Goal: Find specific page/section: Find specific page/section

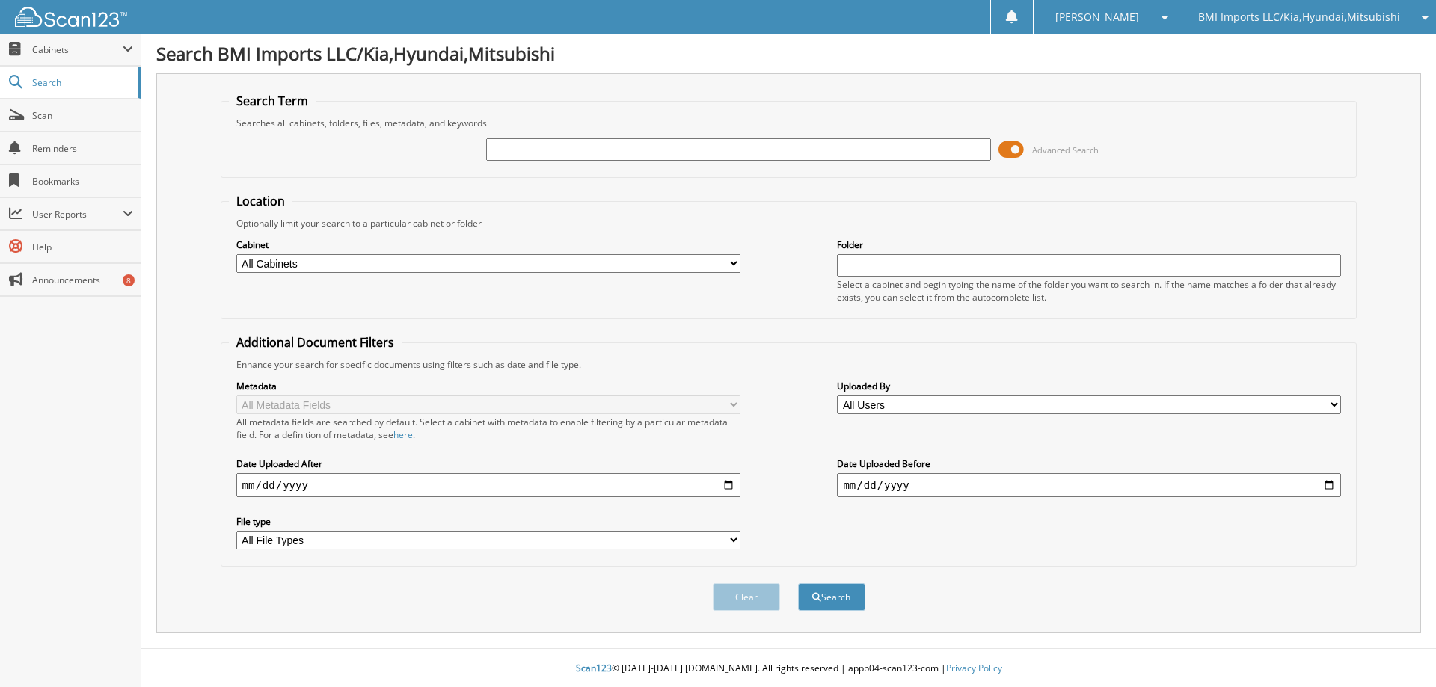
click at [976, 268] on input "text" at bounding box center [1089, 265] width 504 height 22
type input "[PERSON_NAME]"
click at [798, 583] on button "Search" at bounding box center [831, 597] width 67 height 28
click at [663, 161] on div at bounding box center [738, 149] width 504 height 25
click at [663, 151] on input "text" at bounding box center [738, 149] width 504 height 22
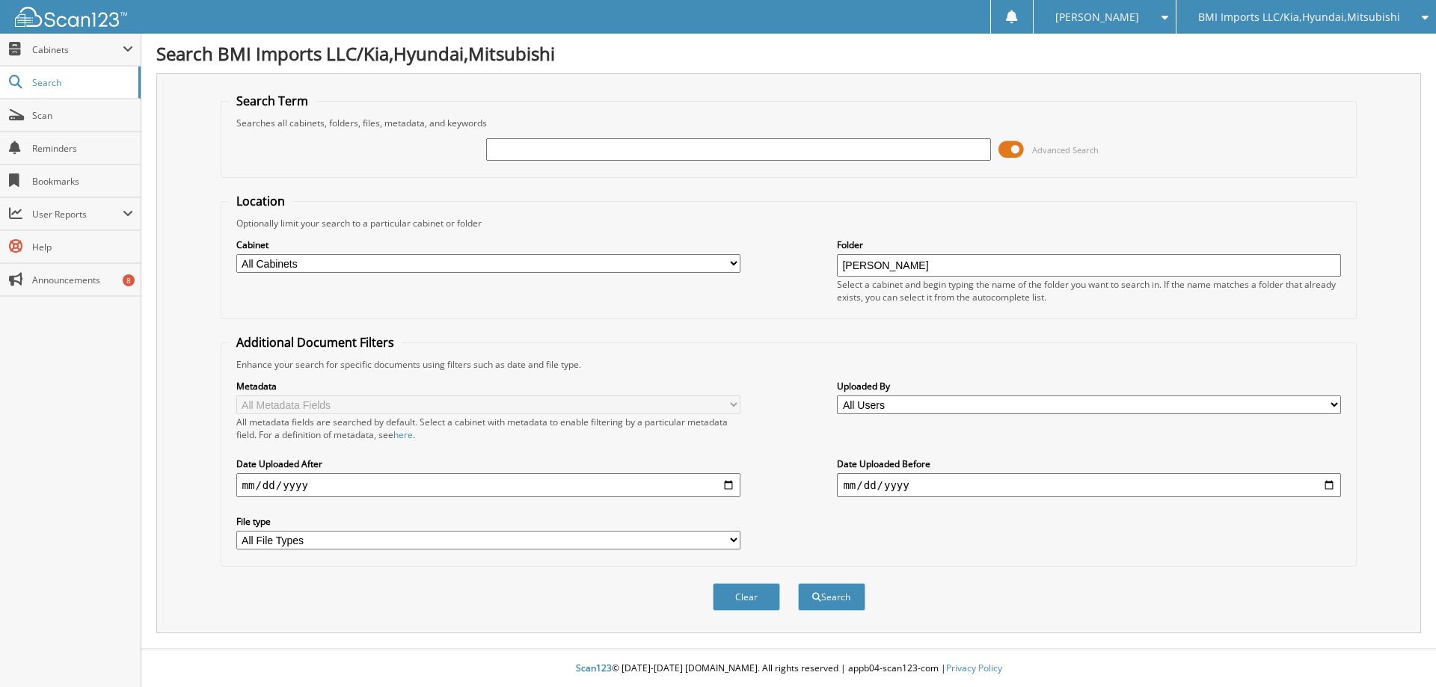
drag, startPoint x: 919, startPoint y: 269, endPoint x: 674, endPoint y: 273, distance: 245.3
click at [674, 272] on div "Cabinet All Cabinets GEN - SERVICE RO HYU - SERVICE RO KIA - SERVICE RO MIT - S…" at bounding box center [789, 271] width 1120 height 82
click at [604, 141] on input "text" at bounding box center [738, 149] width 504 height 22
type input "[PERSON_NAME]"
click at [798, 583] on button "Search" at bounding box center [831, 597] width 67 height 28
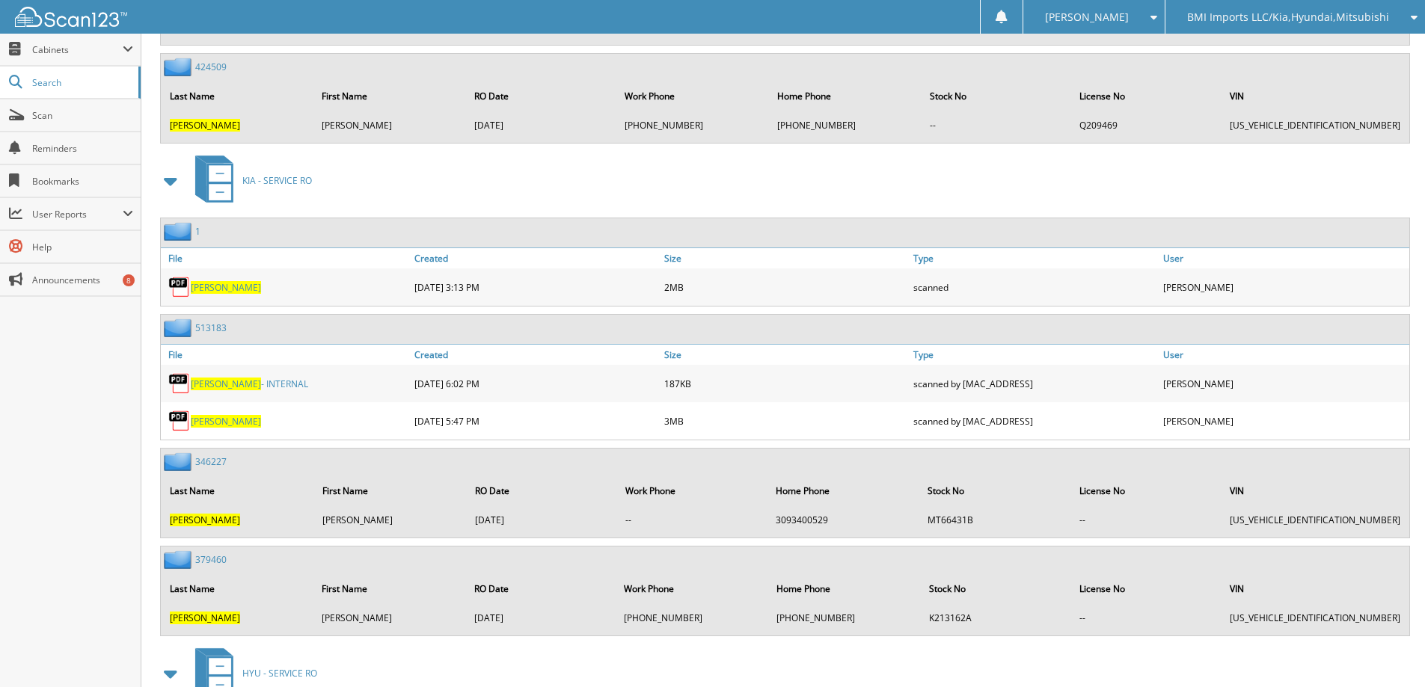
scroll to position [2244, 0]
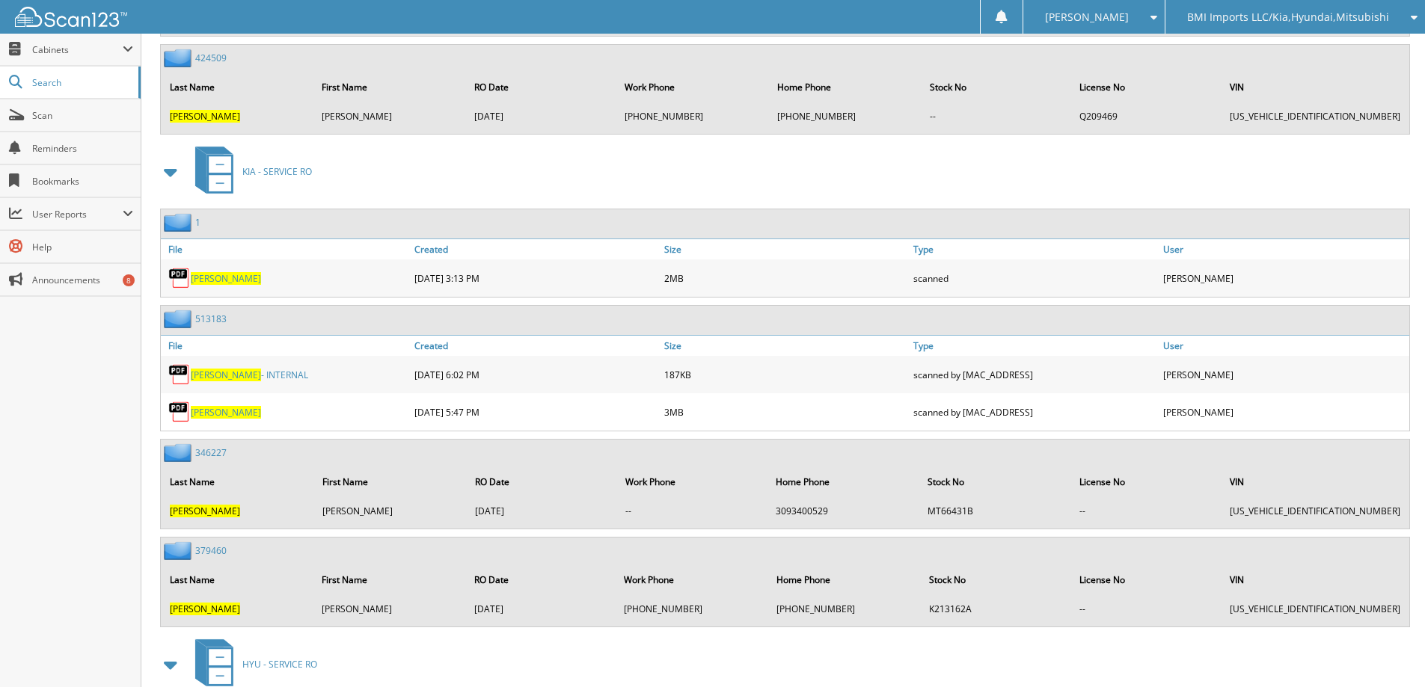
click at [198, 277] on span "[PERSON_NAME]" at bounding box center [226, 278] width 70 height 13
